Goal: Transaction & Acquisition: Purchase product/service

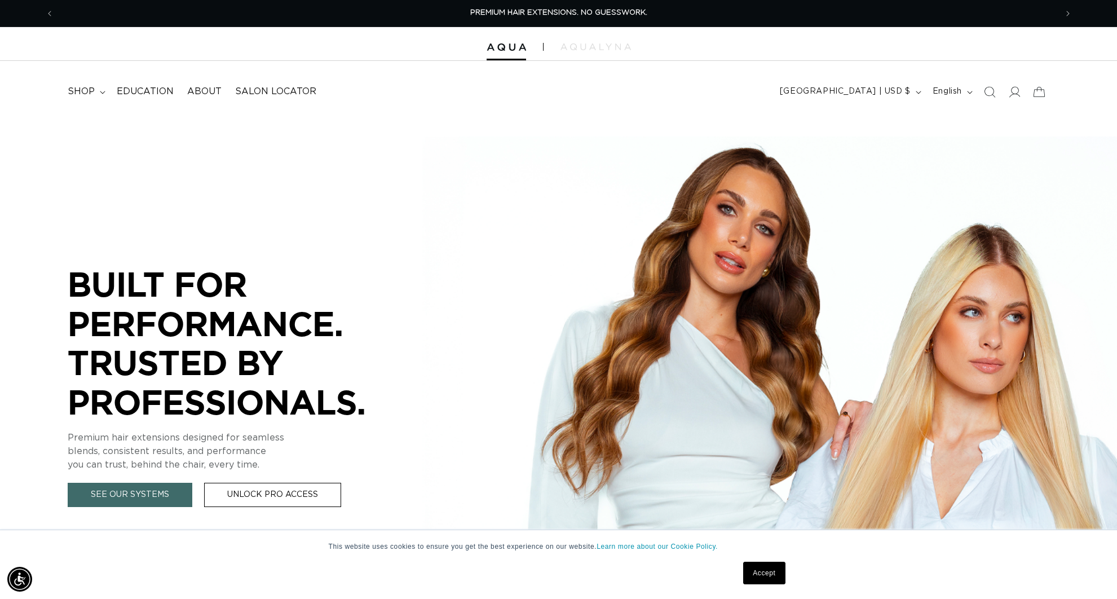
click at [956, 94] on span "English" at bounding box center [947, 92] width 29 height 12
click at [911, 120] on span "English" at bounding box center [923, 119] width 83 height 16
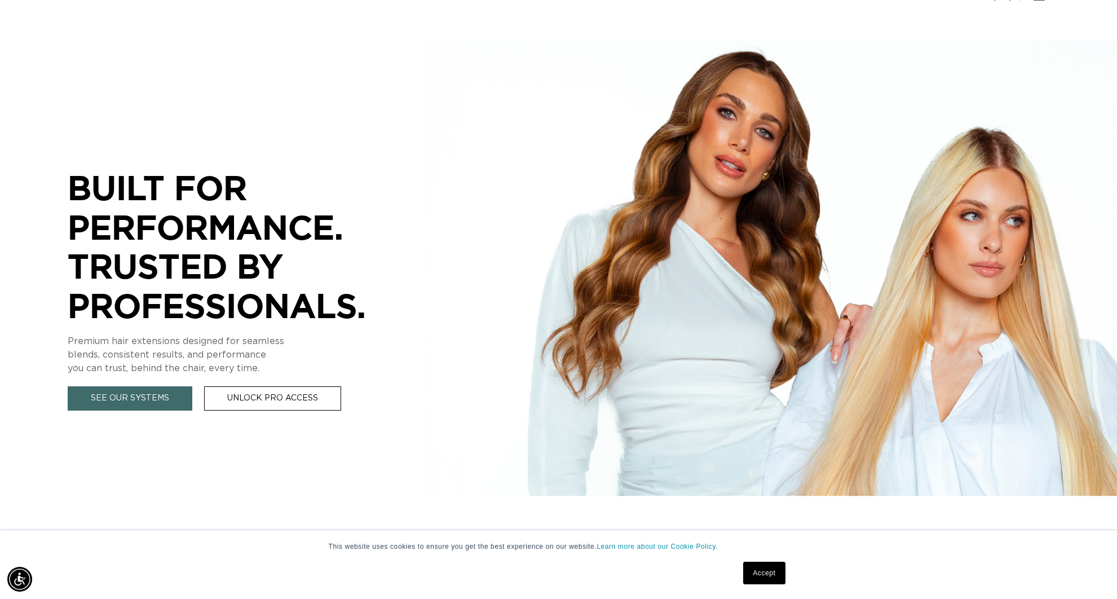
scroll to position [112, 0]
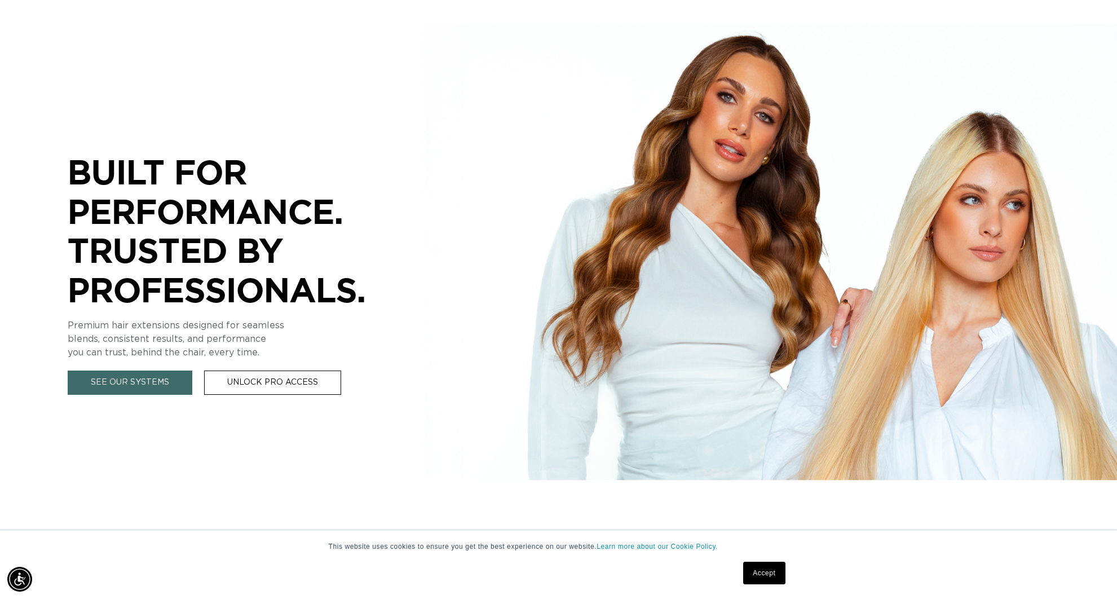
click at [762, 572] on link "Accept" at bounding box center [764, 573] width 42 height 23
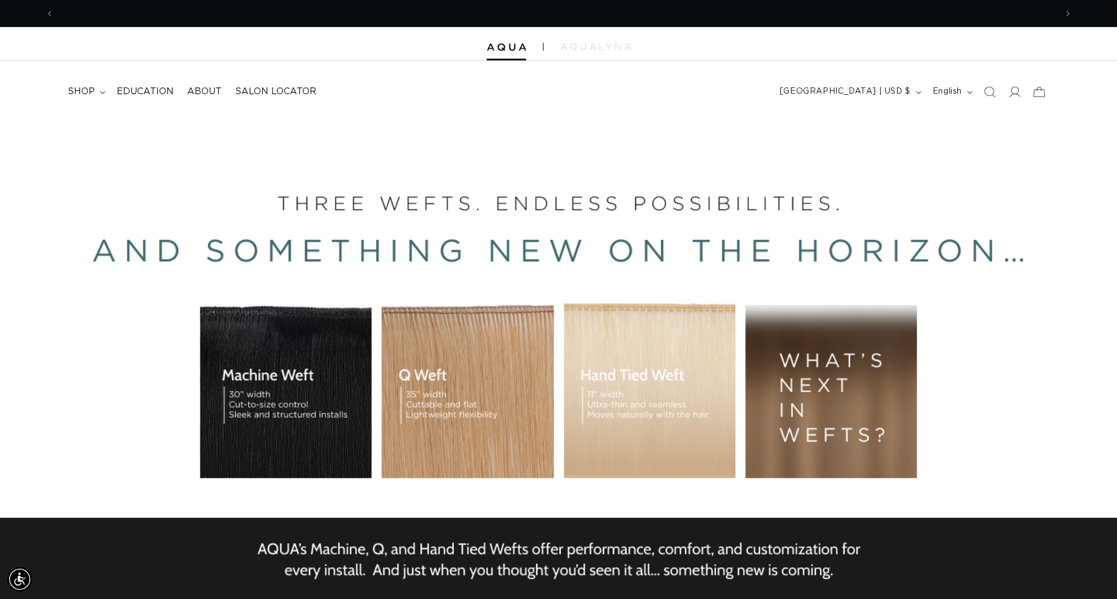
scroll to position [0, 2005]
click at [1013, 91] on icon at bounding box center [1014, 92] width 12 height 12
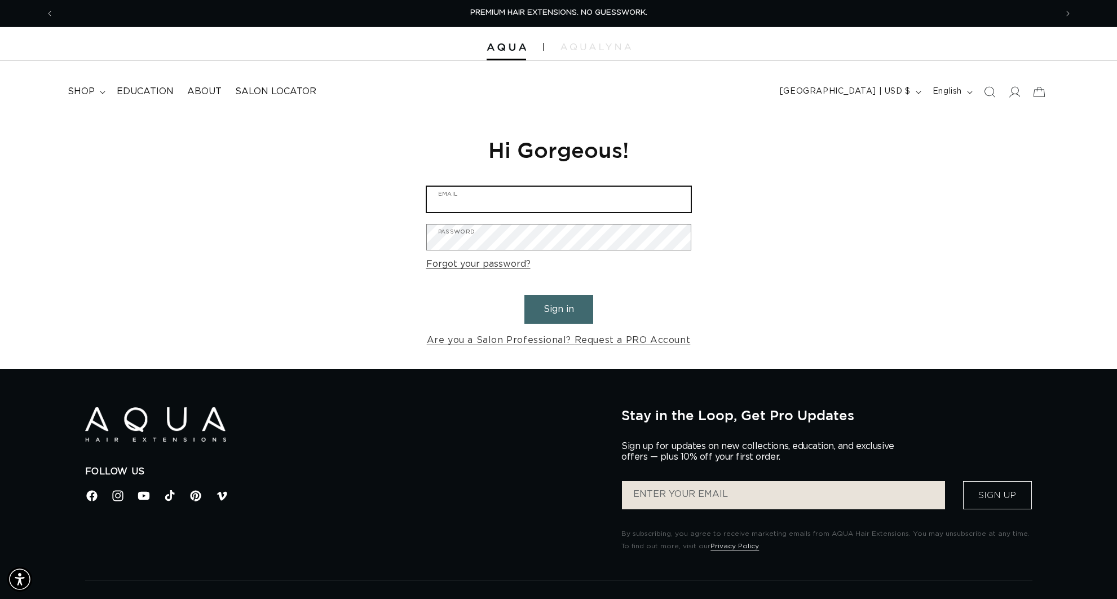
type input "hairtechniquellc5@gmail.com"
click at [553, 308] on button "Sign in" at bounding box center [558, 309] width 69 height 29
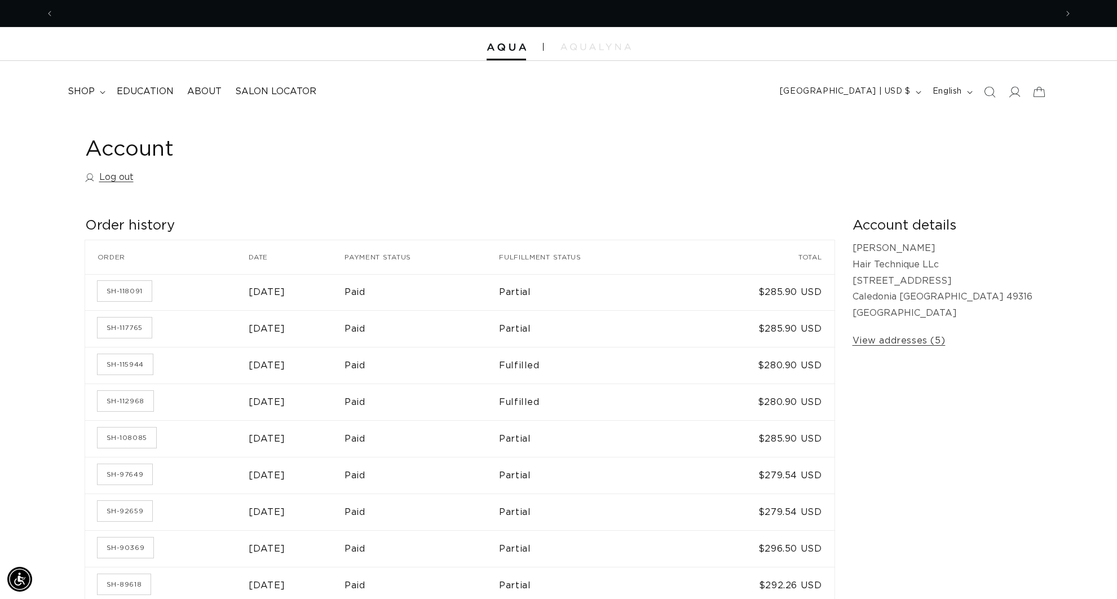
scroll to position [0, 1003]
click at [95, 90] on summary "shop" at bounding box center [85, 91] width 49 height 25
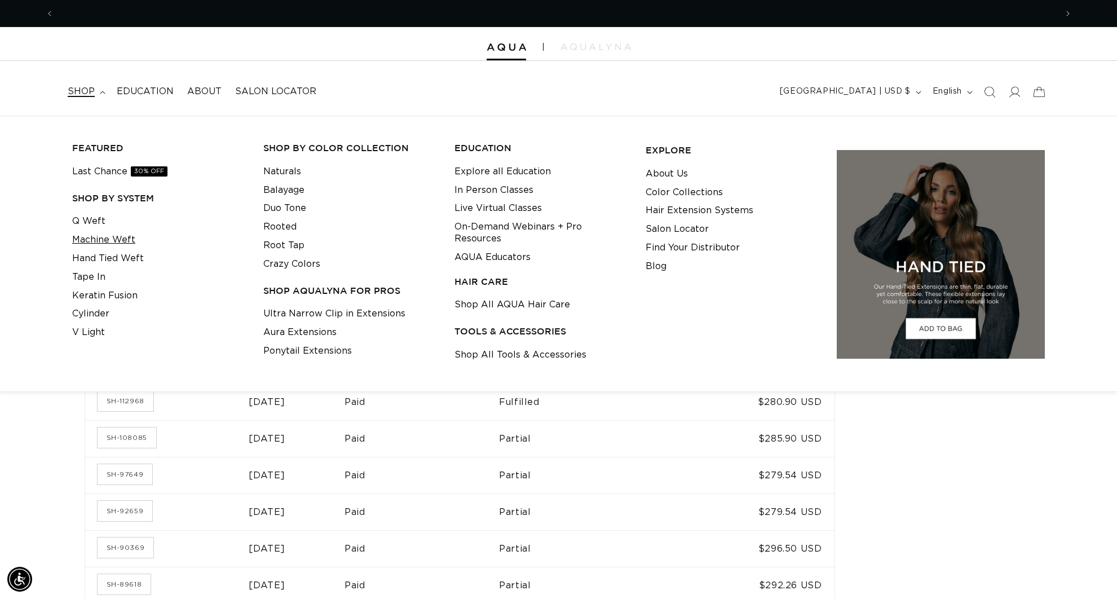
scroll to position [0, 0]
click at [86, 215] on link "Q Weft" at bounding box center [88, 221] width 33 height 19
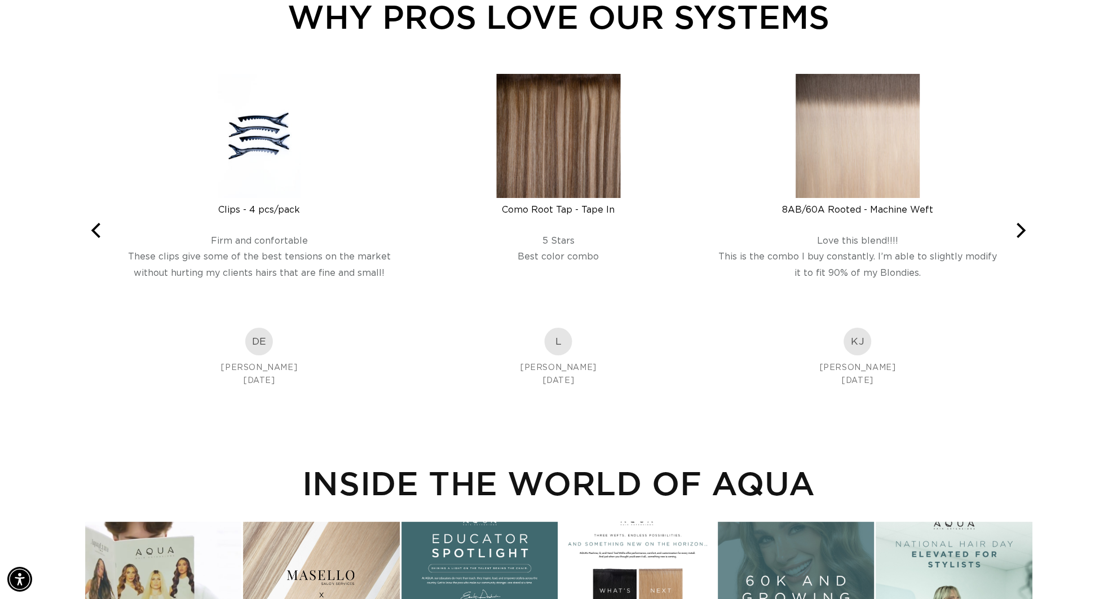
scroll to position [0, 1003]
click at [1024, 232] on icon "Next" at bounding box center [1019, 230] width 15 height 15
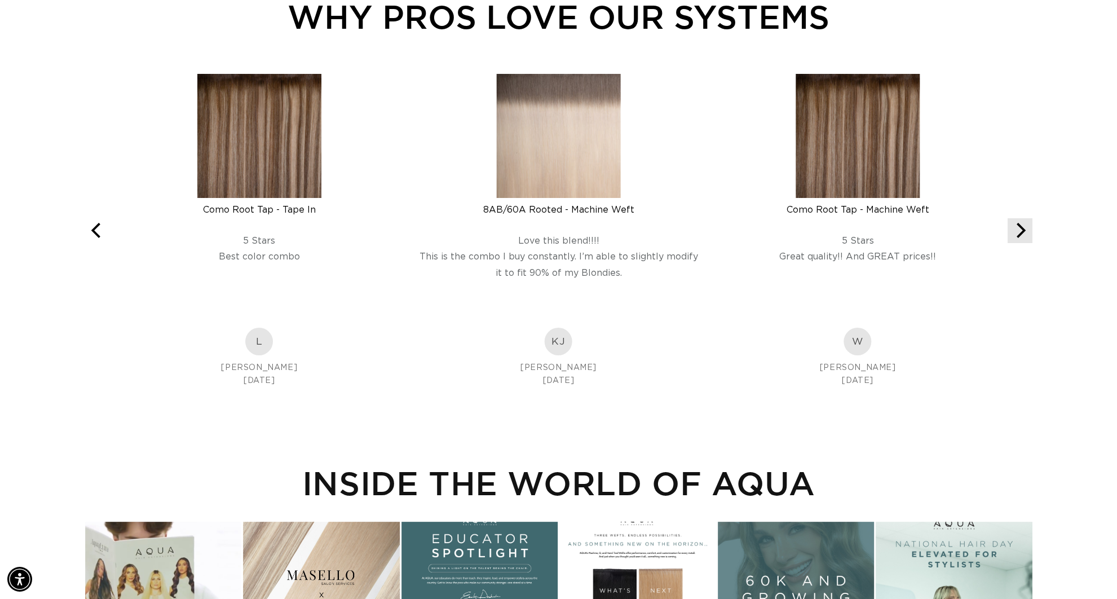
click at [1022, 232] on icon "Next" at bounding box center [1021, 230] width 9 height 15
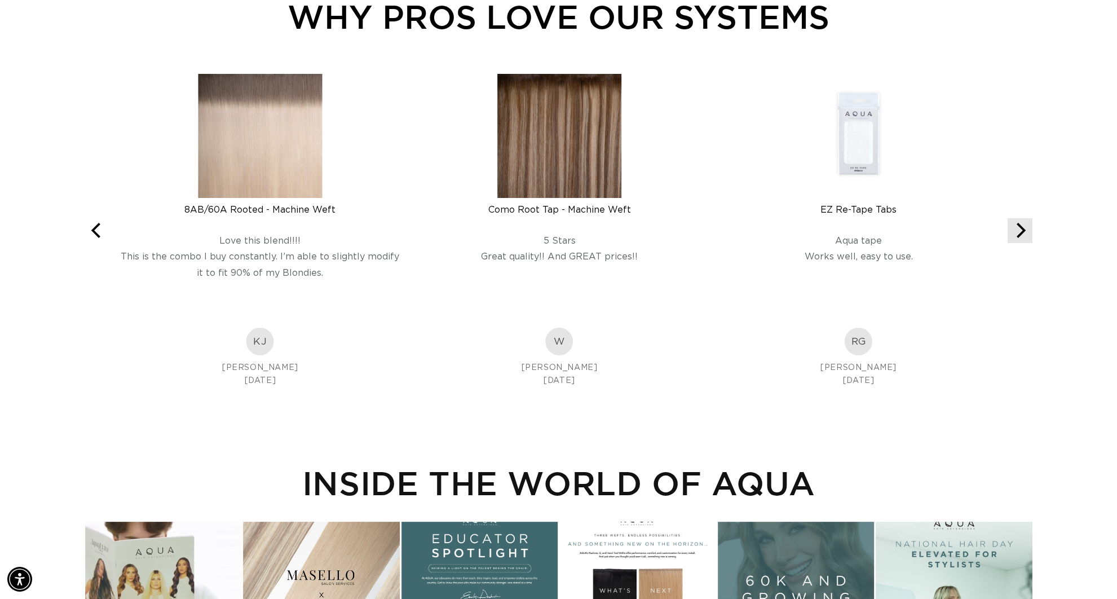
click at [1022, 232] on icon "Next" at bounding box center [1021, 230] width 9 height 15
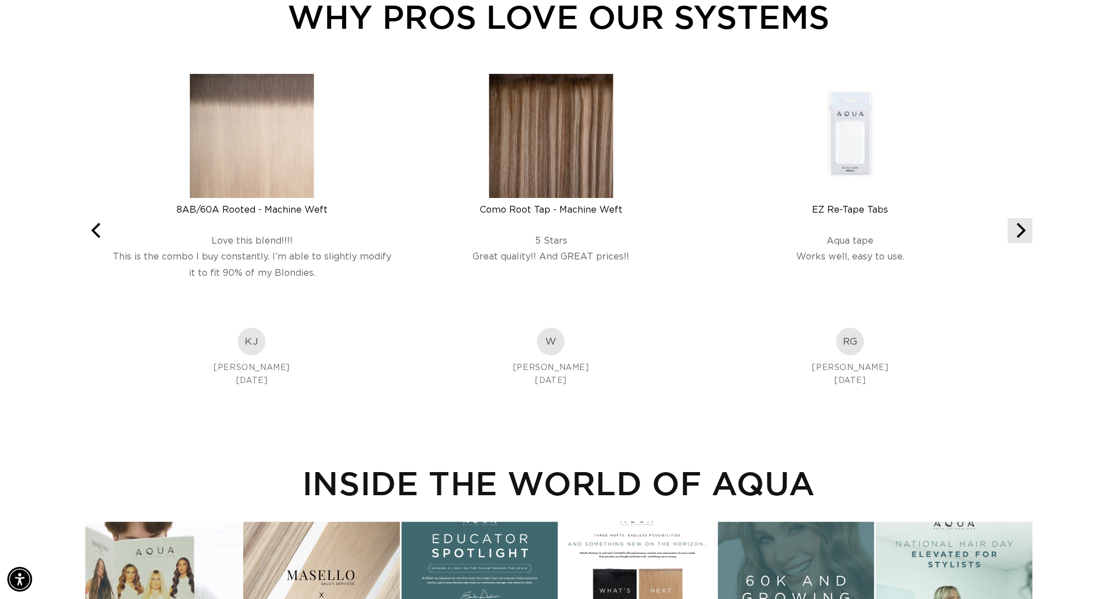
scroll to position [0, 2005]
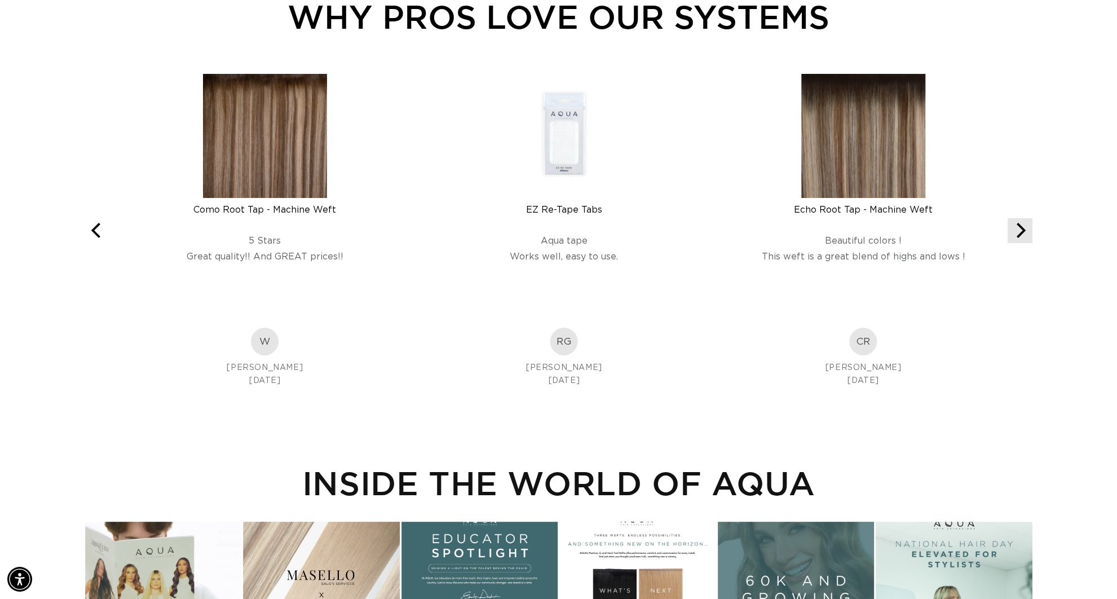
click at [1022, 232] on icon "Next" at bounding box center [1021, 230] width 9 height 15
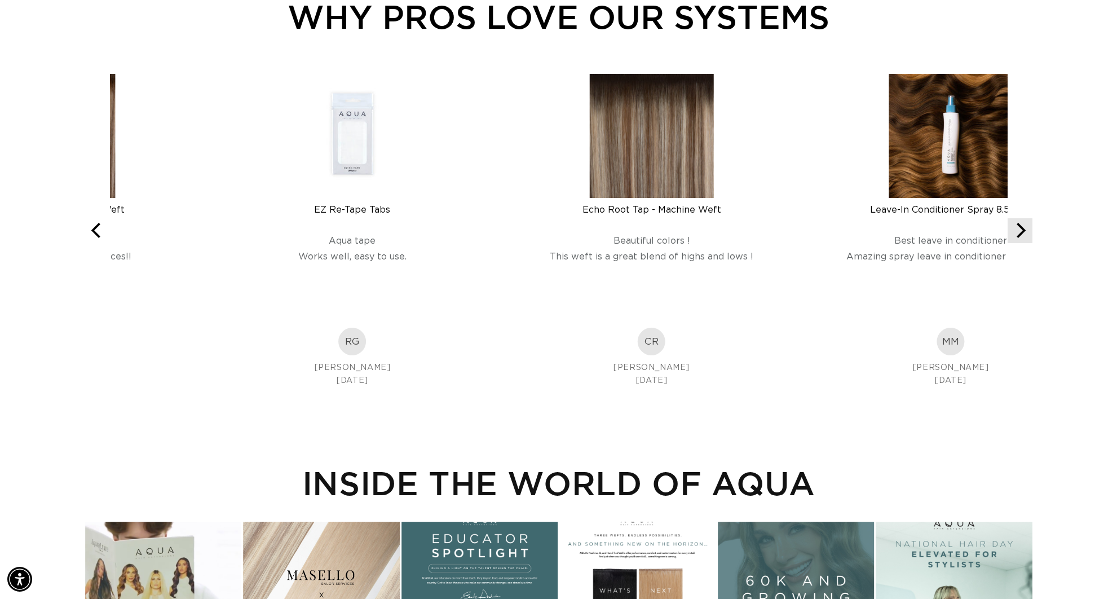
click at [1022, 232] on icon "Next" at bounding box center [1021, 230] width 9 height 15
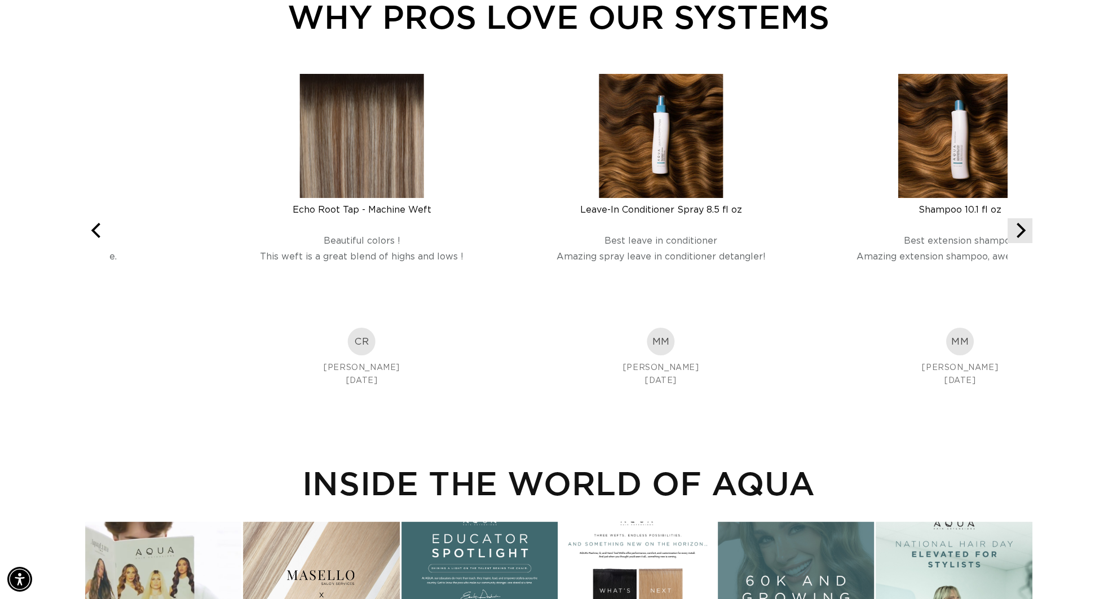
click at [1022, 232] on icon "Next" at bounding box center [1021, 230] width 9 height 15
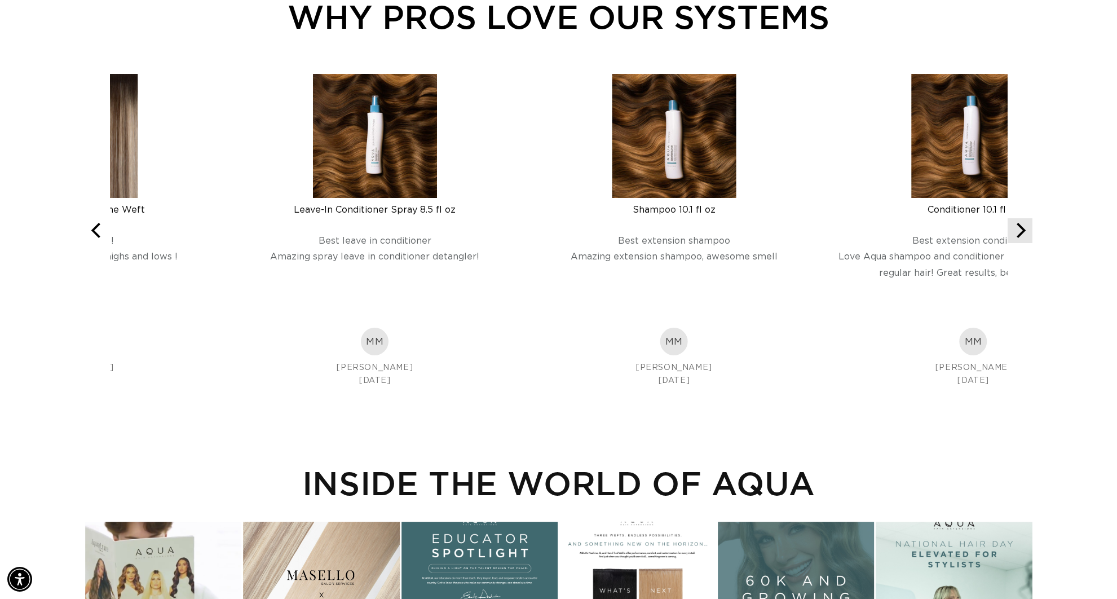
click at [1022, 232] on icon "Next" at bounding box center [1021, 230] width 9 height 15
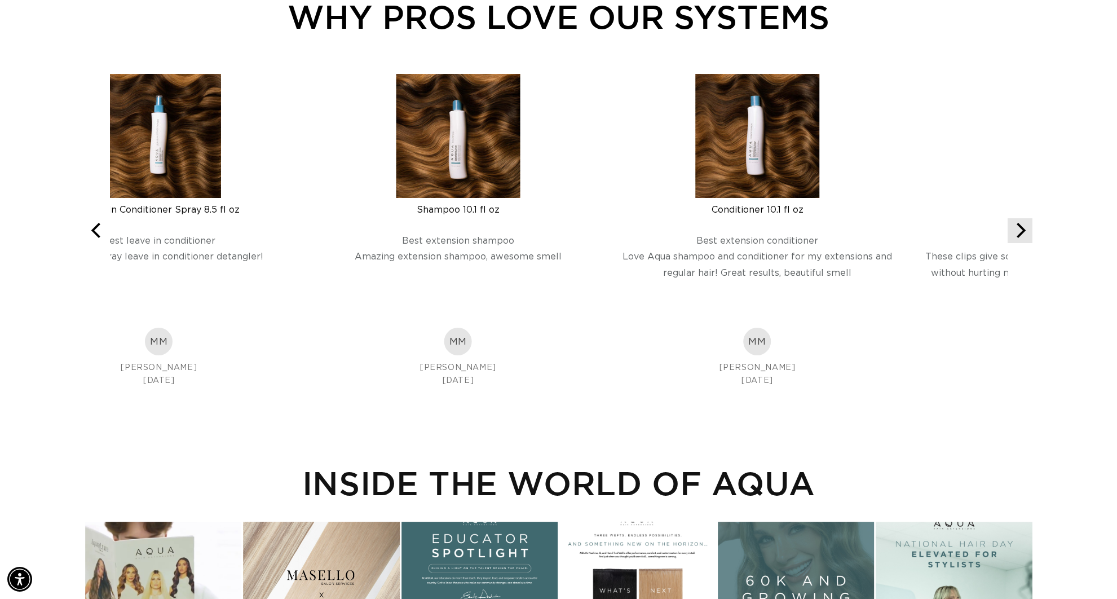
click at [1022, 232] on icon "Next" at bounding box center [1021, 230] width 9 height 15
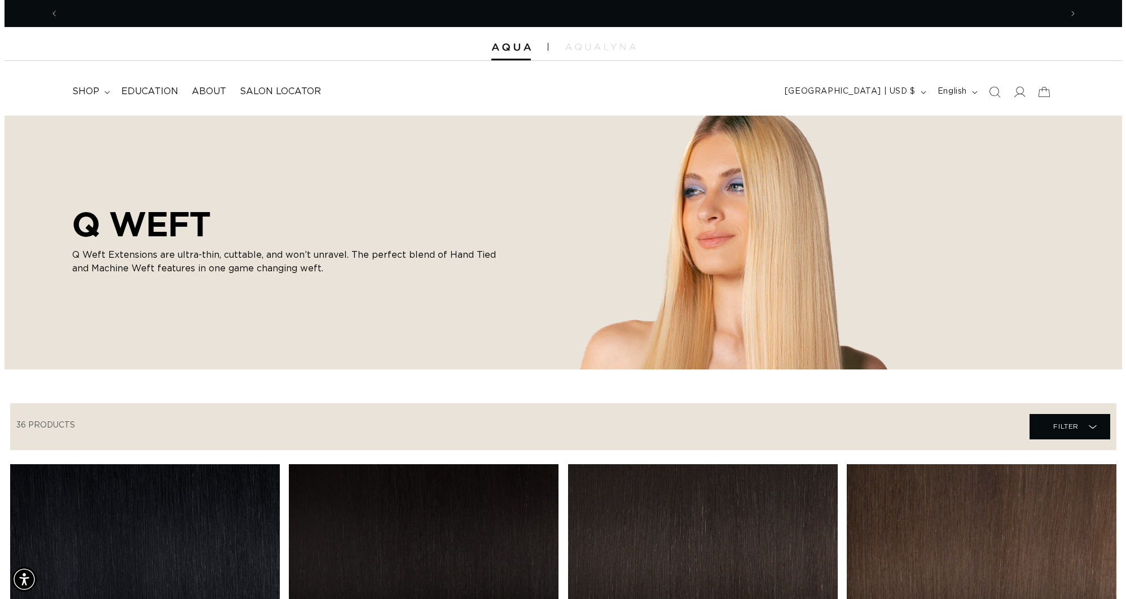
scroll to position [0, 1003]
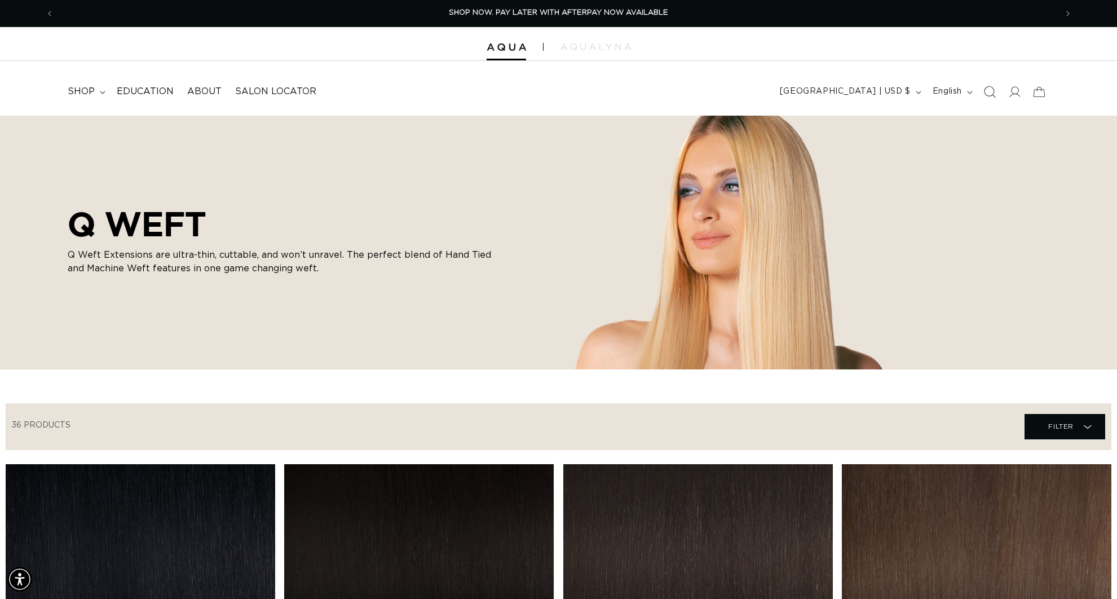
click at [990, 95] on icon "Search" at bounding box center [990, 92] width 12 height 12
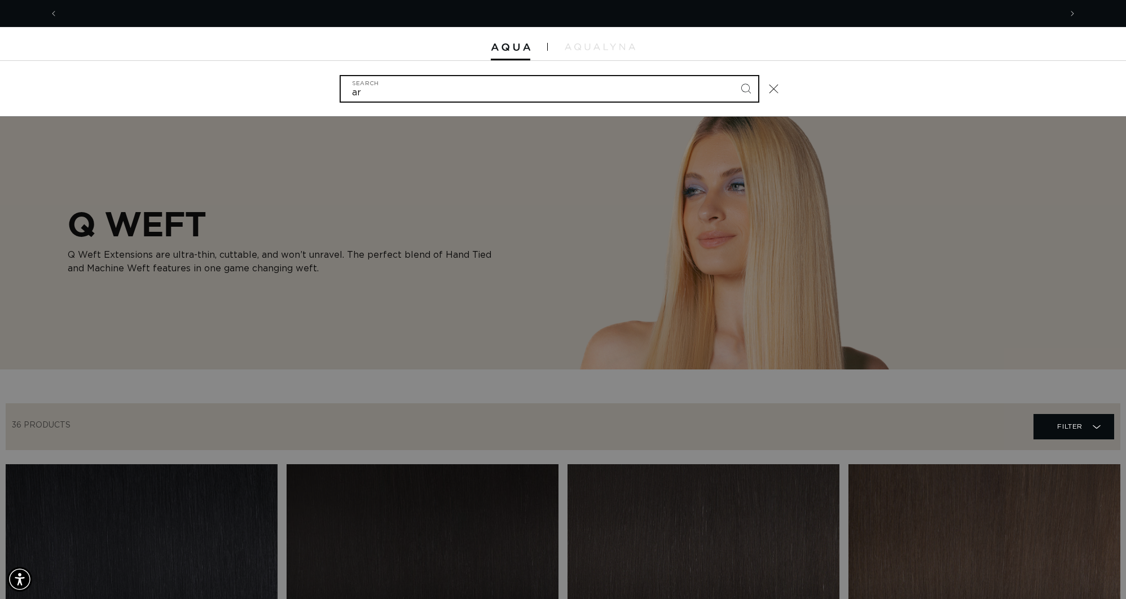
scroll to position [0, 2005]
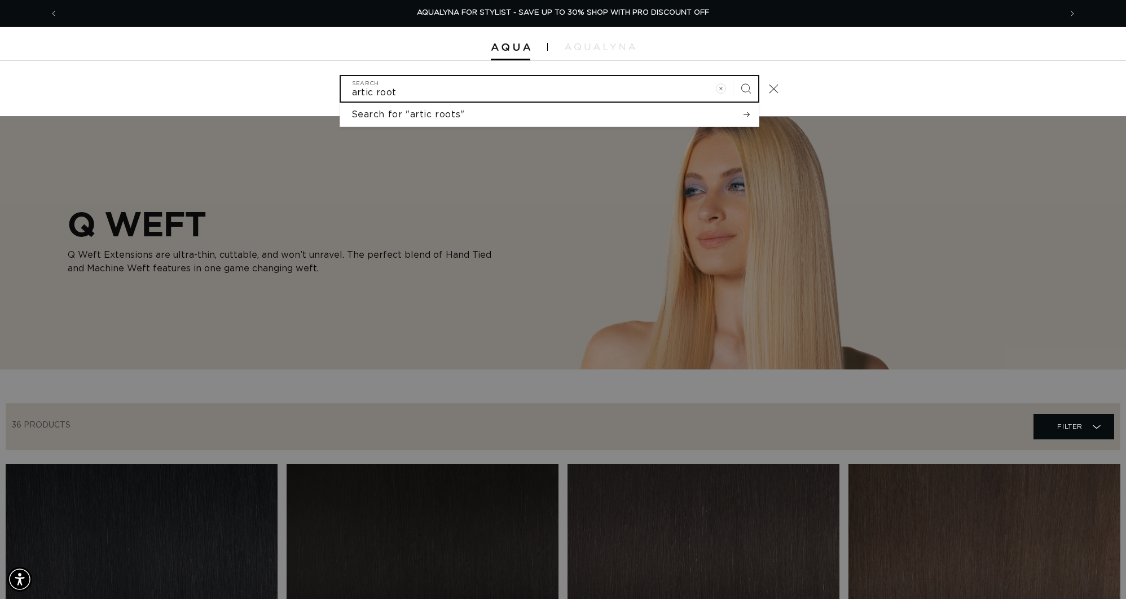
type input "artic root"
click at [733, 76] on button "Search" at bounding box center [745, 88] width 25 height 25
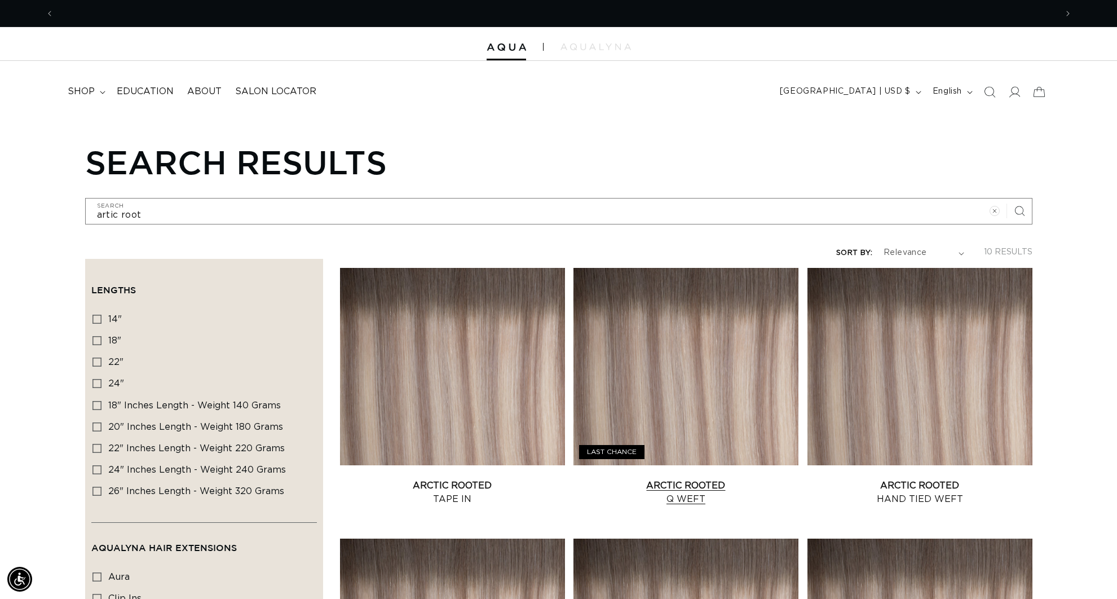
scroll to position [0, 2005]
click at [621, 479] on link "Arctic Rooted Q Weft" at bounding box center [686, 492] width 225 height 27
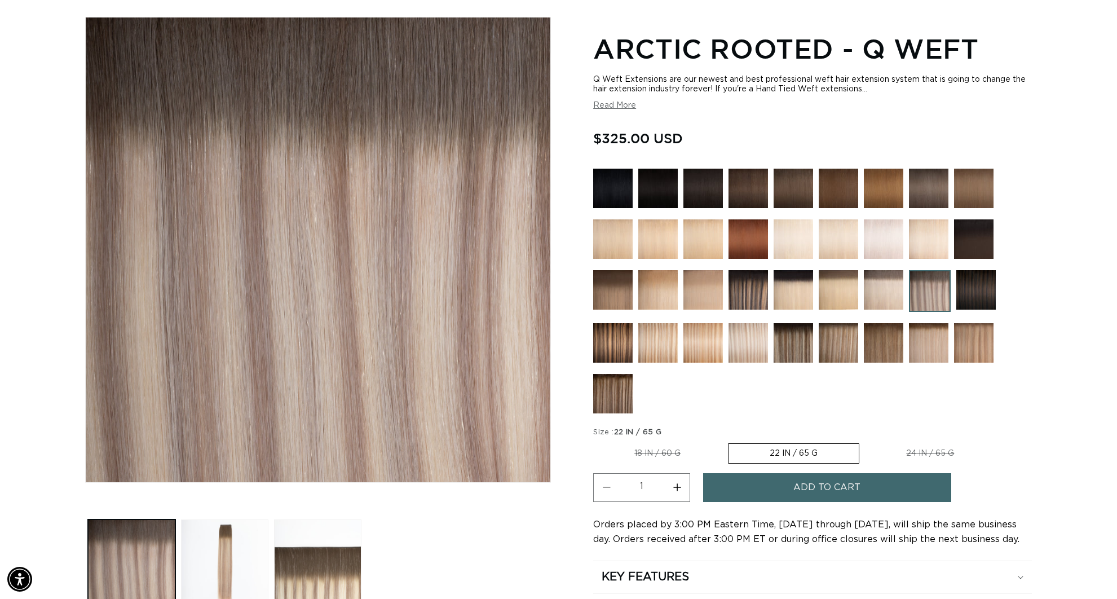
scroll to position [0, 2005]
click at [933, 293] on img at bounding box center [930, 291] width 42 height 42
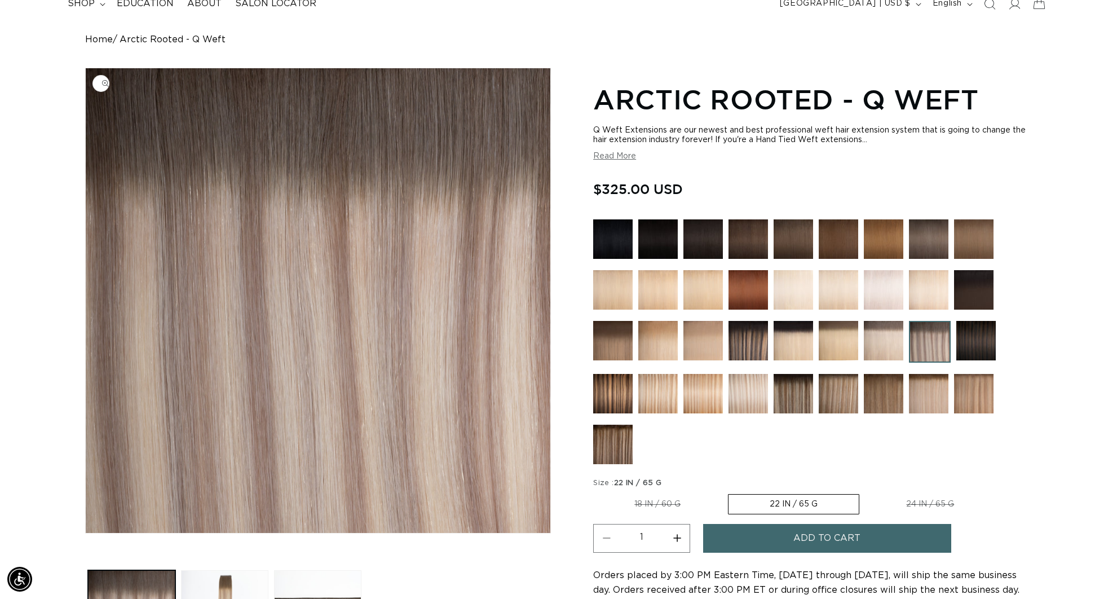
scroll to position [90, 0]
